Goal: Task Accomplishment & Management: Manage account settings

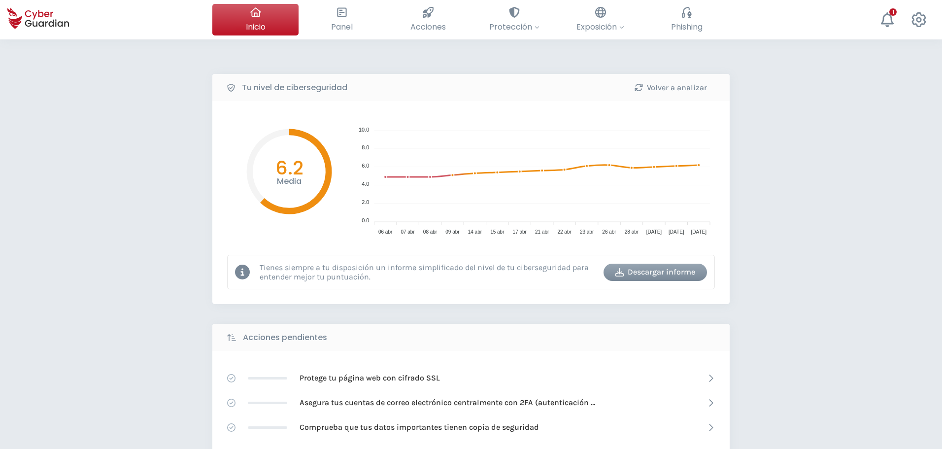
click at [640, 371] on div "Protege tu página web con cifrado SSL" at bounding box center [470, 377] width 517 height 25
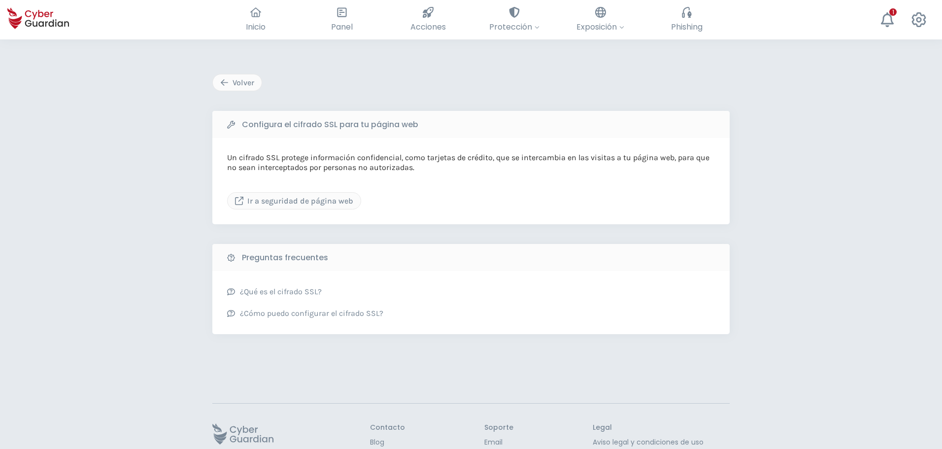
scroll to position [59, 0]
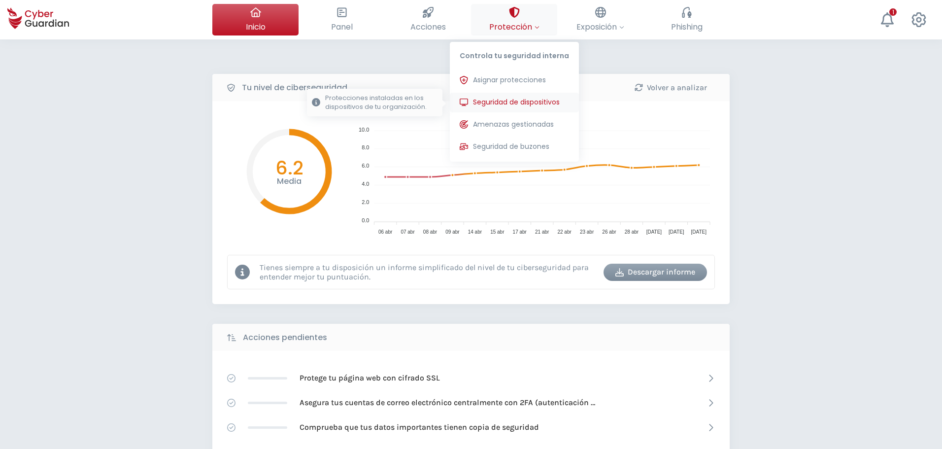
click at [518, 103] on span "Seguridad de dispositivos" at bounding box center [516, 102] width 87 height 10
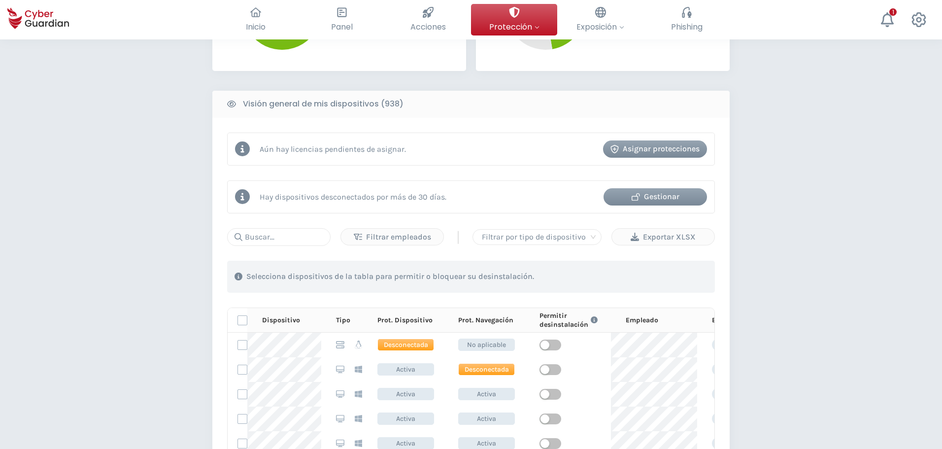
scroll to position [492, 0]
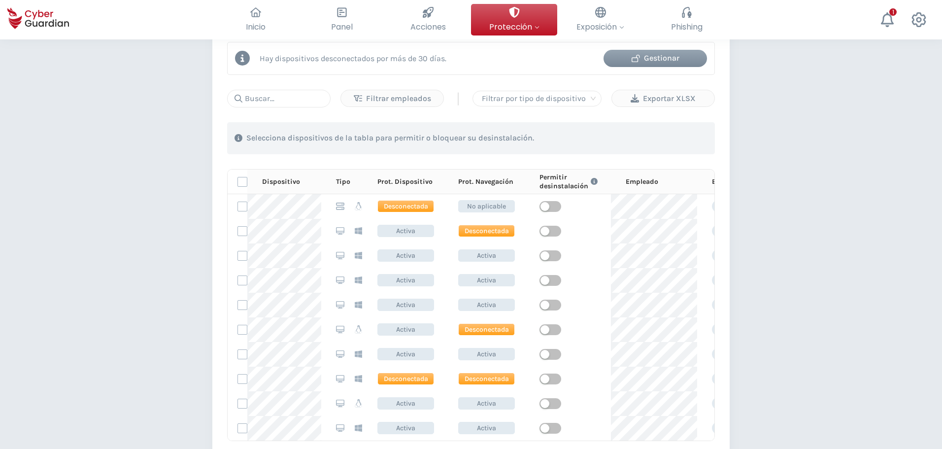
click at [343, 183] on p "Tipo" at bounding box center [343, 181] width 14 height 9
click at [595, 96] on div at bounding box center [537, 99] width 118 height 14
drag, startPoint x: 496, startPoint y: 118, endPoint x: 77, endPoint y: 197, distance: 426.5
click at [496, 118] on div "Escritorio" at bounding box center [536, 118] width 113 height 11
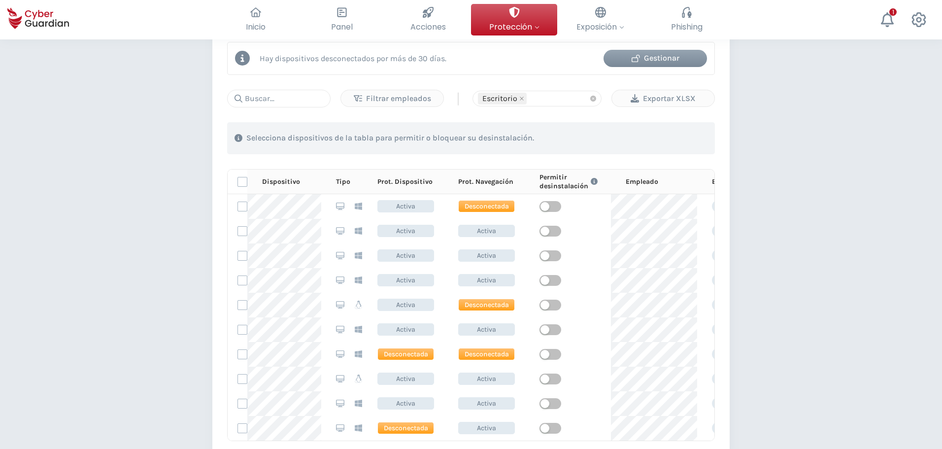
click at [77, 198] on div "PROTECCIÓN > Seguridad de dispositivos ¿Cómo funciona? Añade empleados Instala …" at bounding box center [471, 106] width 942 height 1119
drag, startPoint x: 693, startPoint y: 96, endPoint x: 707, endPoint y: 93, distance: 14.7
click at [693, 97] on div "Exportar XLSX" at bounding box center [663, 99] width 88 height 12
click at [897, 13] on button at bounding box center [887, 20] width 32 height 32
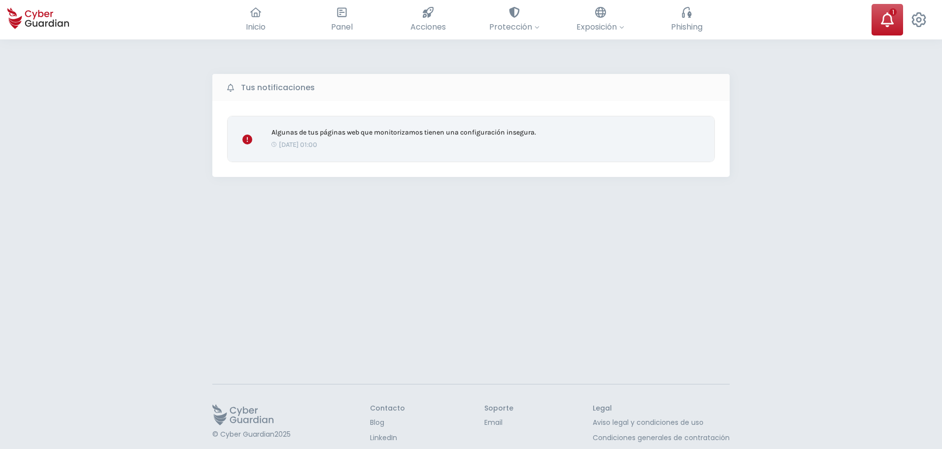
click at [354, 139] on div "[DATE] 01:00" at bounding box center [470, 144] width 399 height 10
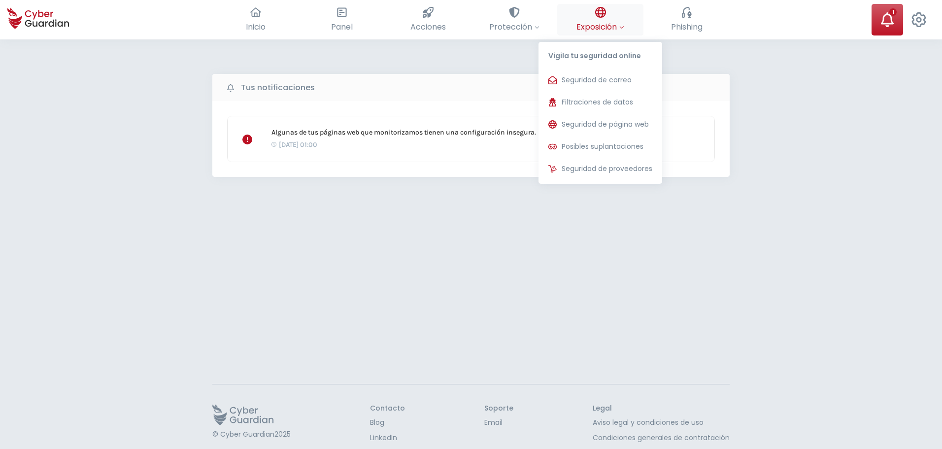
click at [588, 20] on button "Exposición Vigila tu seguridad online Seguridad de correo Te ayudamos a evitar …" at bounding box center [600, 20] width 86 height 32
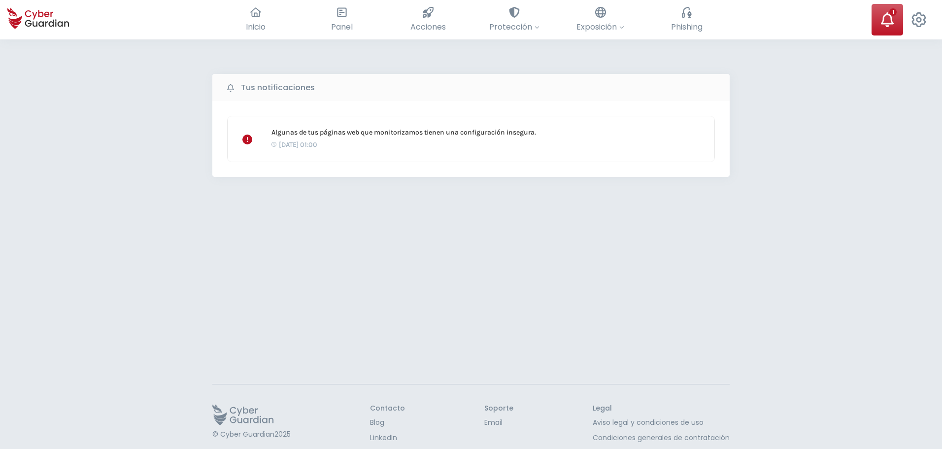
drag, startPoint x: 739, startPoint y: 22, endPoint x: 750, endPoint y: 6, distance: 19.8
click at [739, 22] on div "Inicio El resumen de tu ciberseguridad Panel Revisa toda tu seguridad de un vis…" at bounding box center [471, 19] width 942 height 39
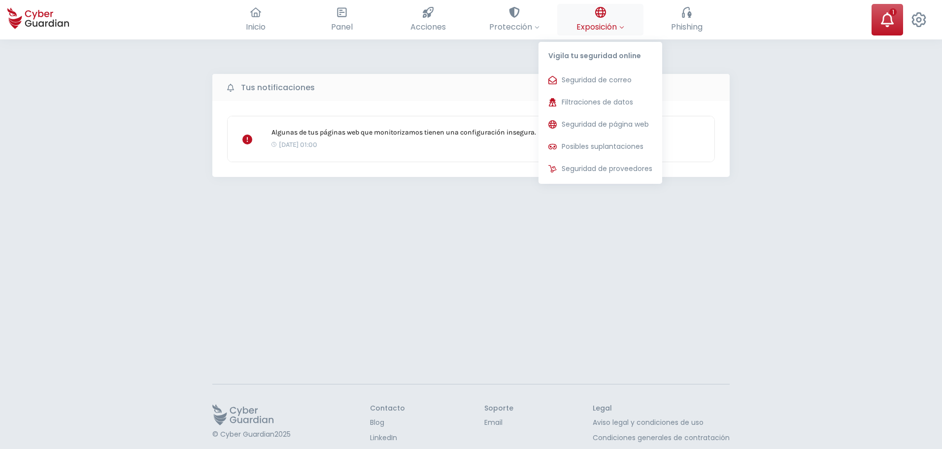
click at [589, 10] on button "Exposición Vigila tu seguridad online Seguridad de correo Te ayudamos a evitar …" at bounding box center [600, 20] width 86 height 32
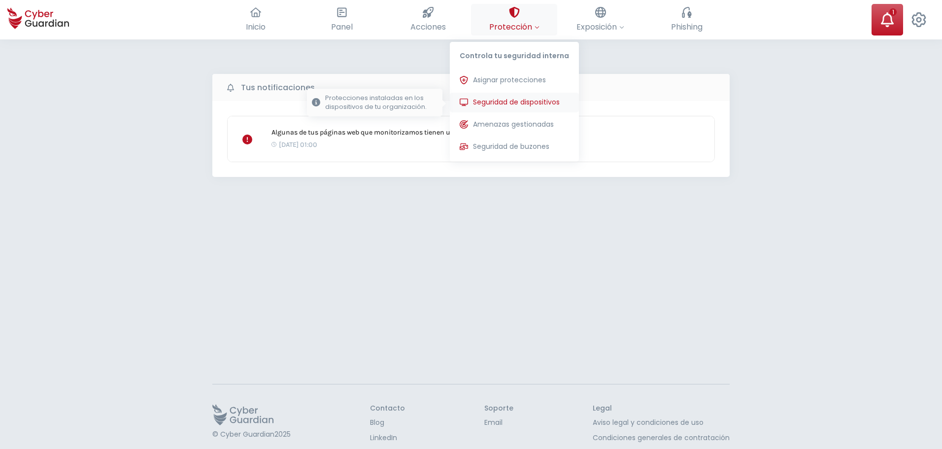
click at [496, 103] on span "Seguridad de dispositivos" at bounding box center [516, 102] width 87 height 10
